Goal: Check status: Check status

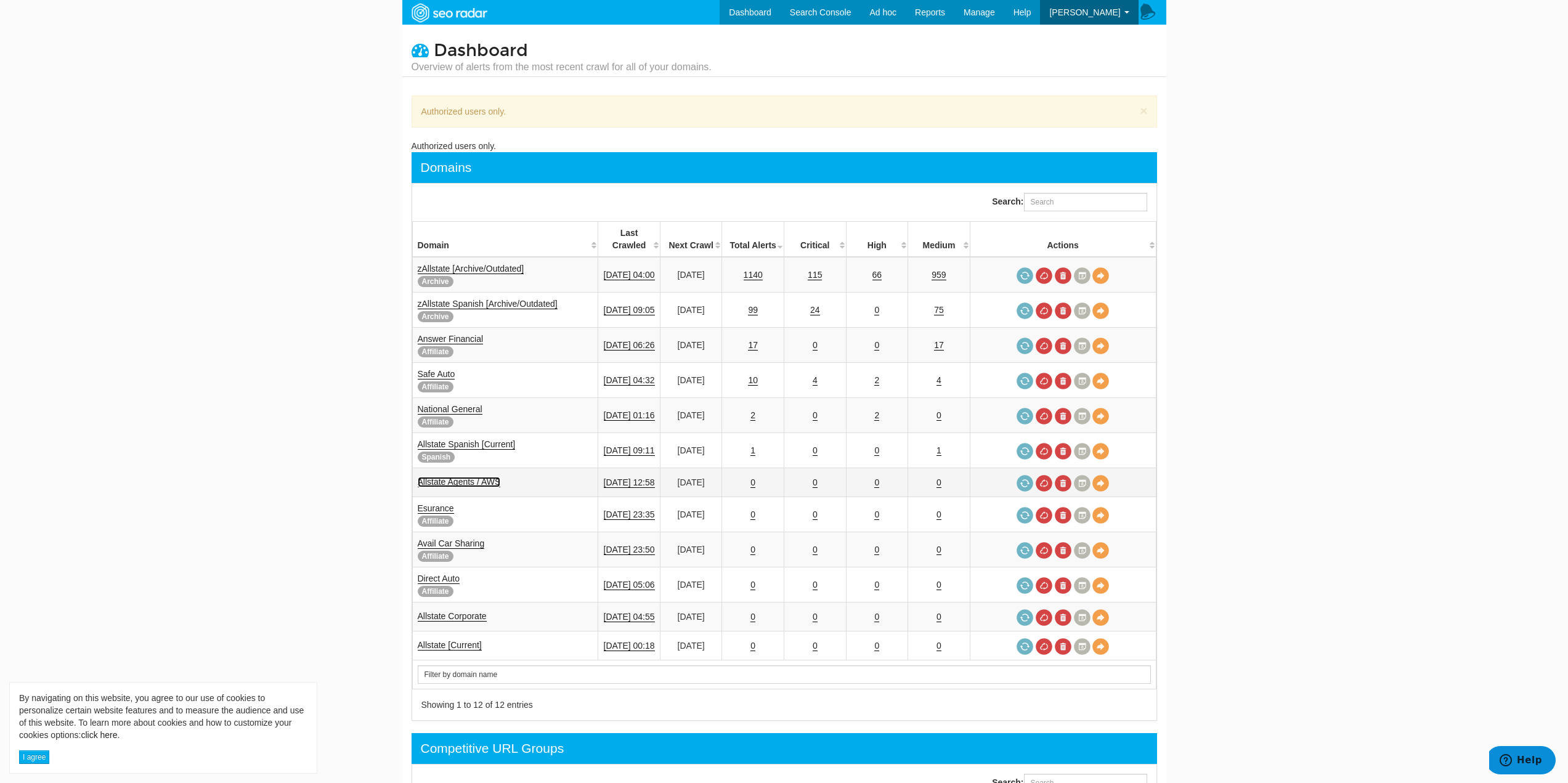
click at [483, 477] on link "Allstate Agents / AWS" at bounding box center [459, 482] width 83 height 11
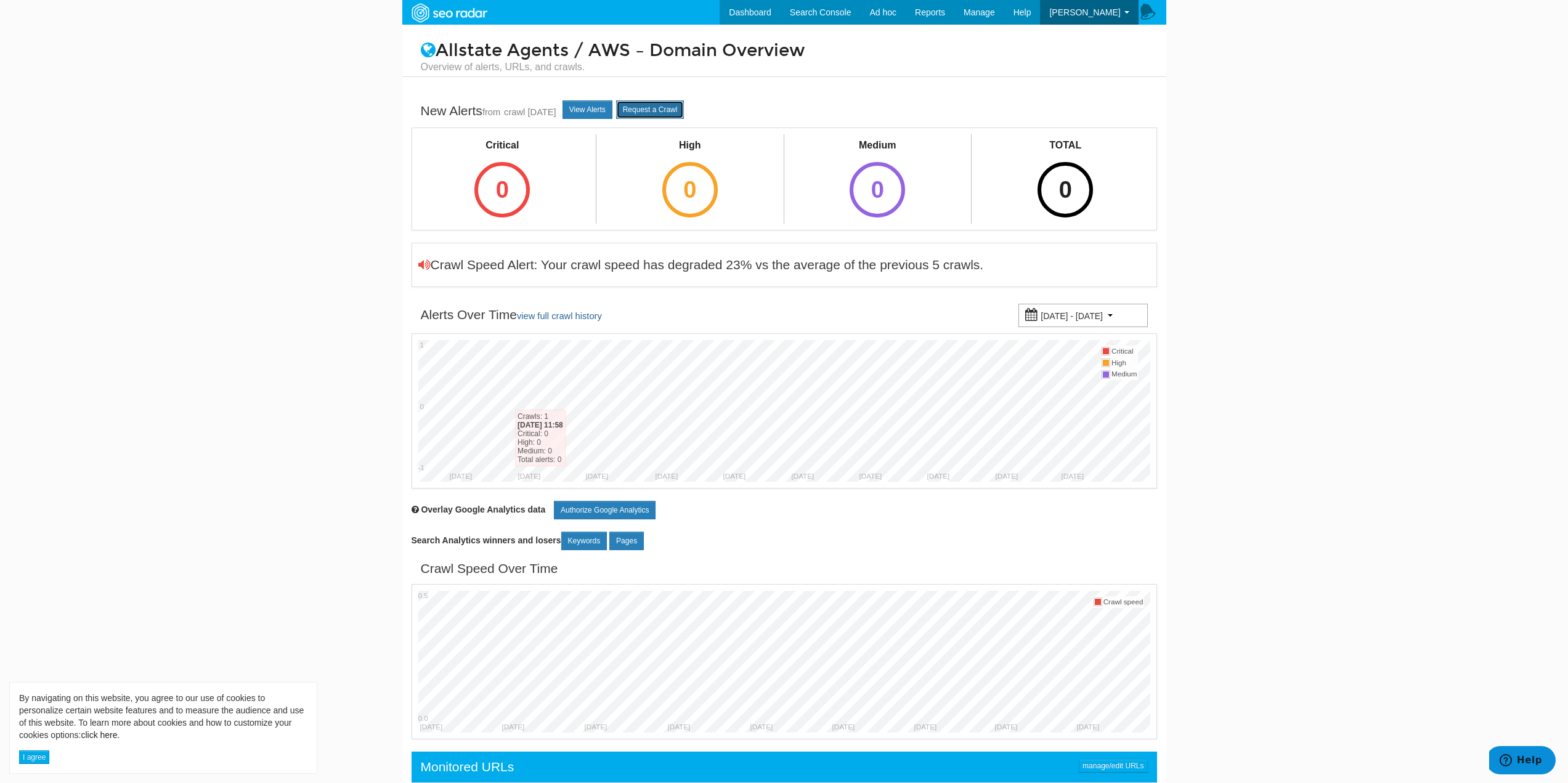
click at [661, 111] on link "Request a Crawl" at bounding box center [650, 109] width 69 height 19
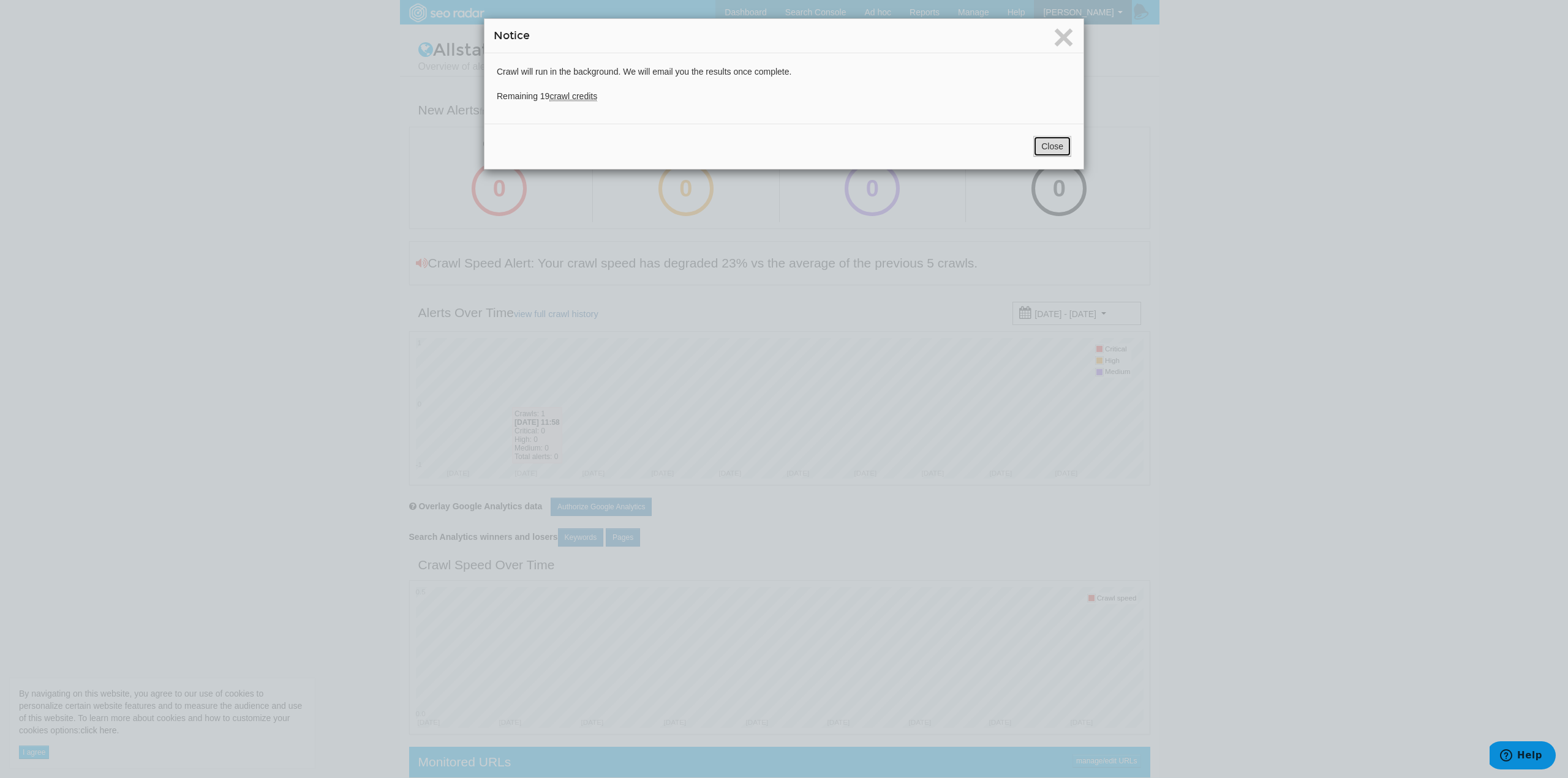
click at [1048, 143] on button "Close" at bounding box center [1052, 146] width 38 height 21
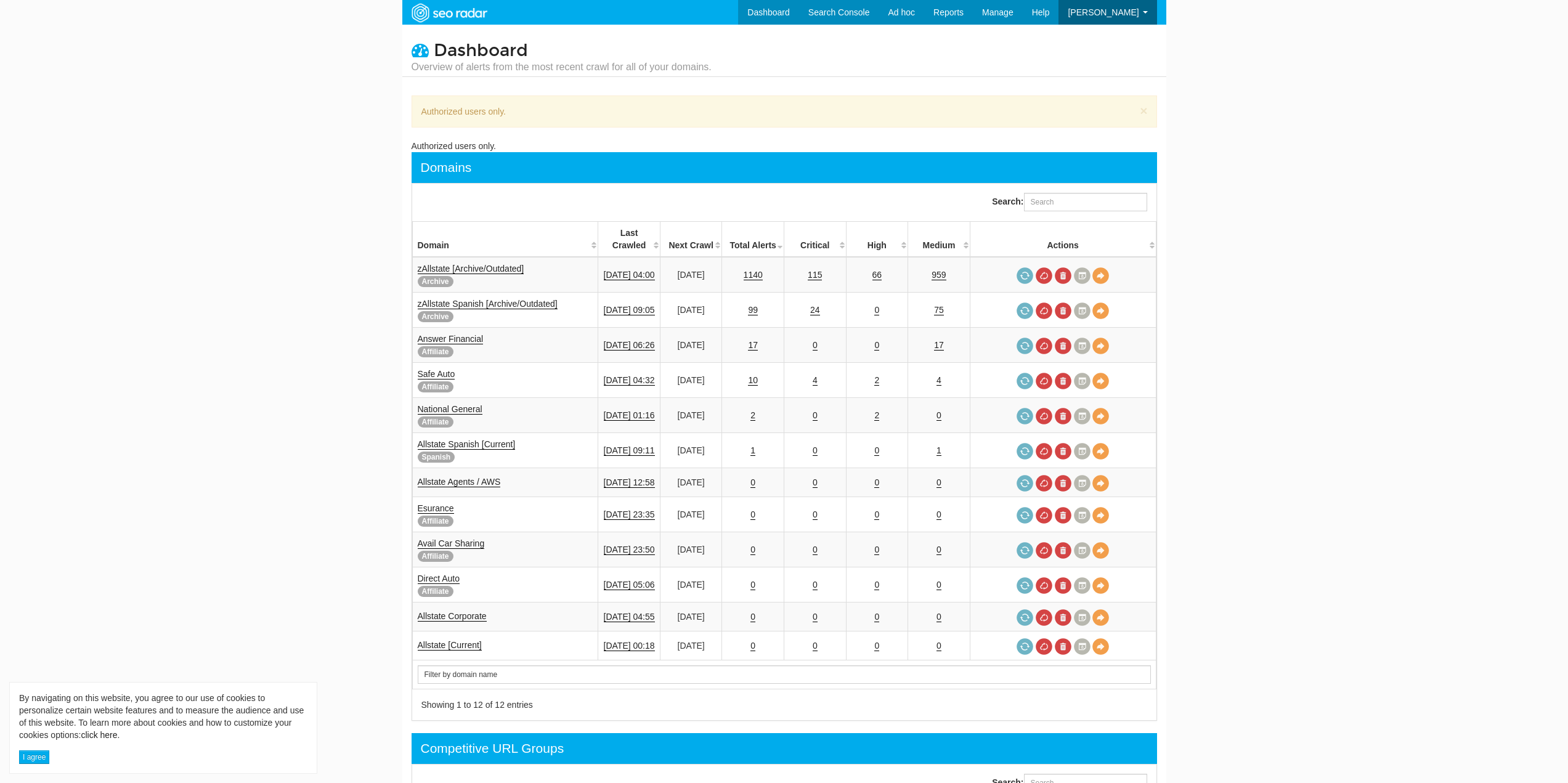
scroll to position [49, 0]
click at [464, 477] on link "Allstate Agents / AWS" at bounding box center [459, 482] width 83 height 11
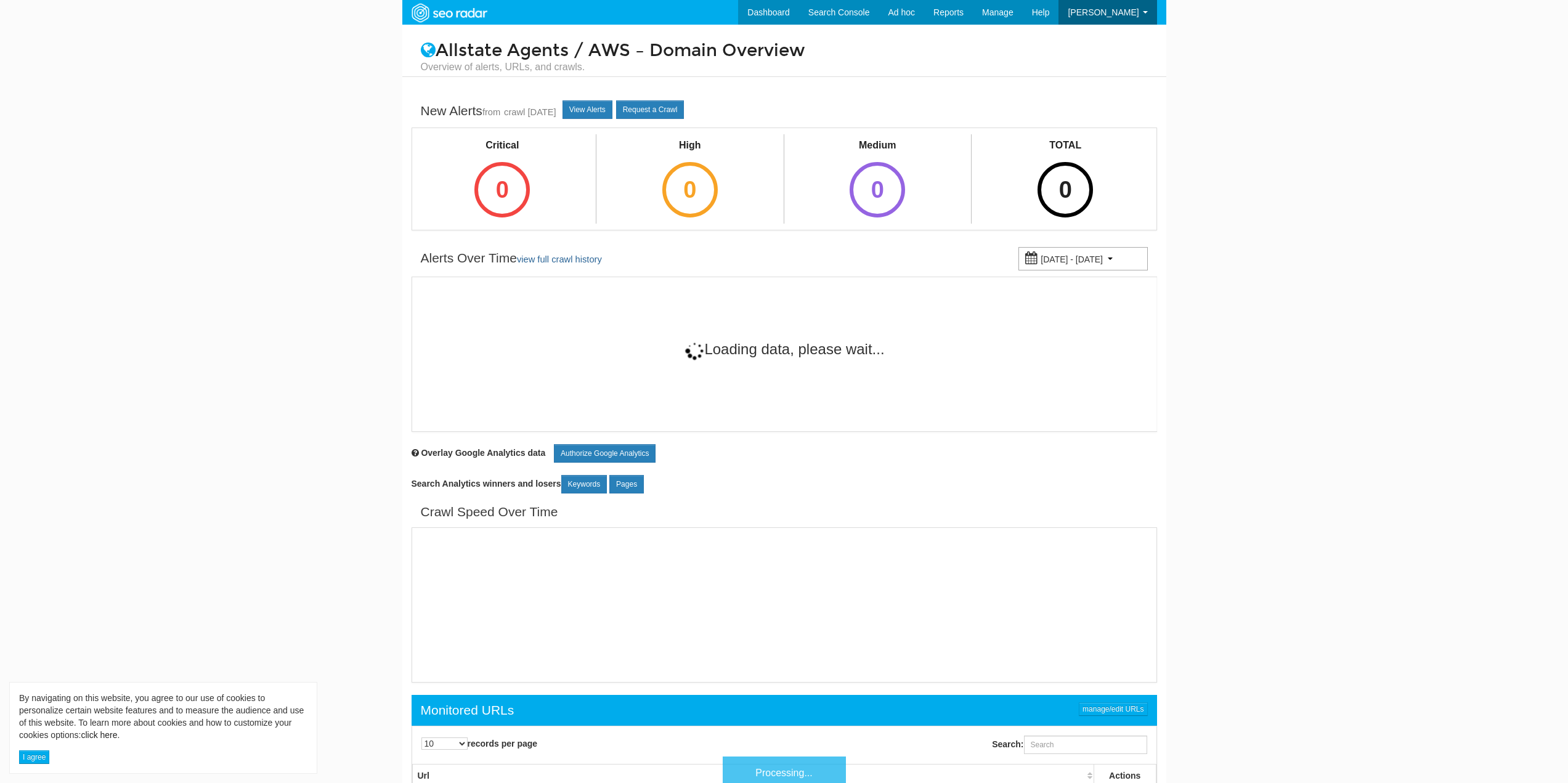
scroll to position [49, 0]
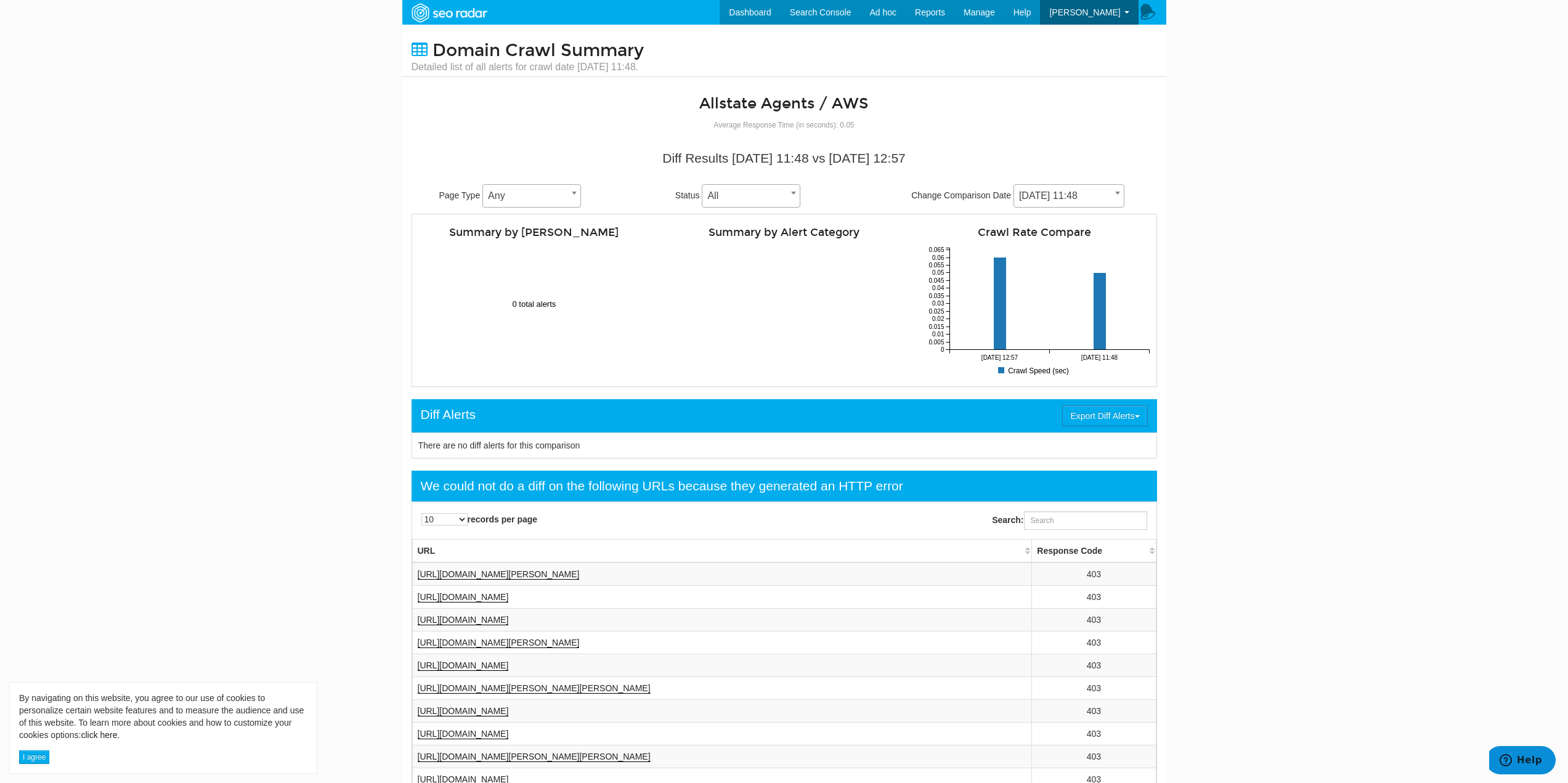
drag, startPoint x: 13, startPoint y: 54, endPoint x: 48, endPoint y: 15, distance: 52.4
click at [14, 53] on body "By navigating on this website, you agree to our use of cookies to personalize c…" at bounding box center [784, 391] width 1568 height 783
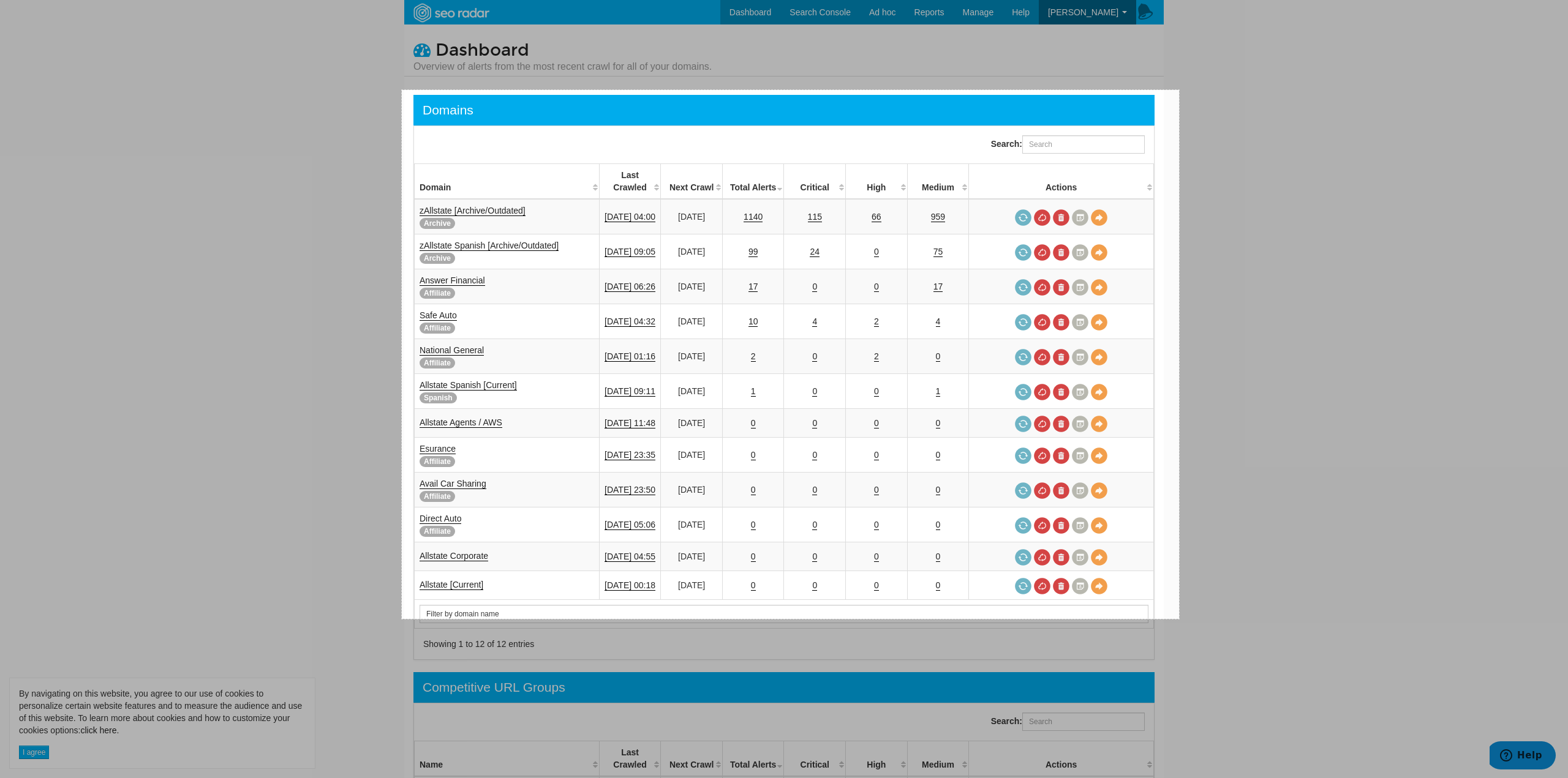
drag, startPoint x: 402, startPoint y: 90, endPoint x: 1179, endPoint y: 619, distance: 940.0
click at [1205, 564] on link "Copy" at bounding box center [1207, 564] width 32 height 14
